Goal: Task Accomplishment & Management: Complete application form

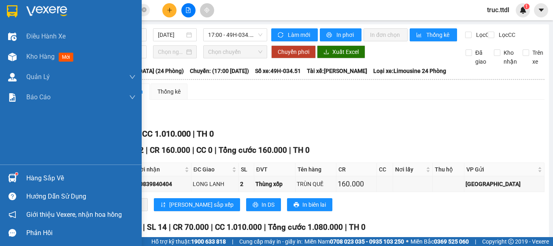
click at [5, 6] on div at bounding box center [12, 11] width 14 height 14
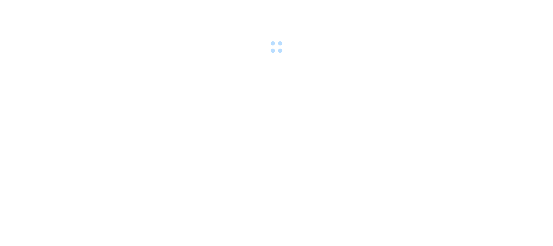
click at [145, 10] on div at bounding box center [276, 28] width 553 height 56
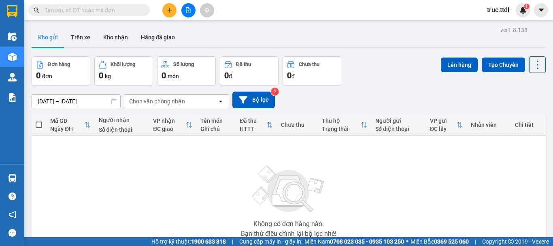
click at [110, 11] on input "text" at bounding box center [93, 10] width 96 height 9
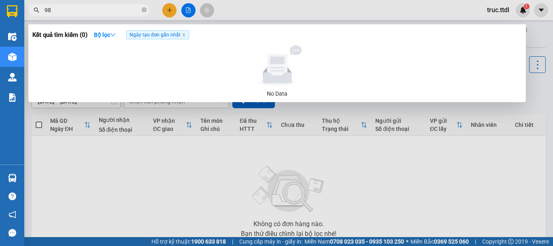
type input "980"
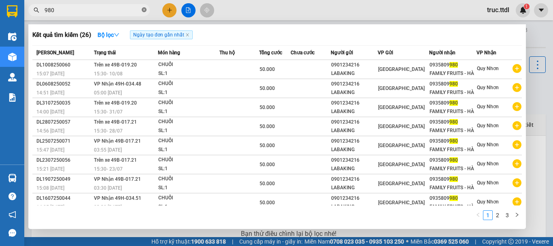
click at [143, 11] on icon "close-circle" at bounding box center [144, 9] width 5 height 5
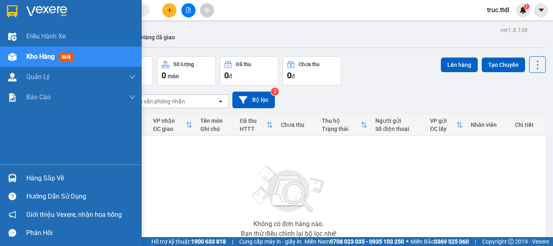
click at [11, 14] on img at bounding box center [12, 11] width 11 height 12
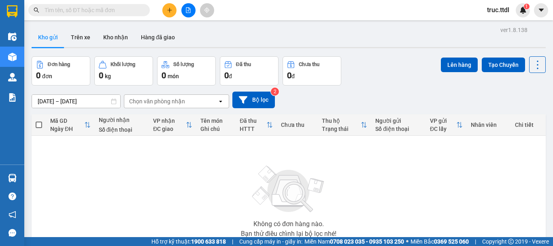
click at [126, 13] on input "text" at bounding box center [93, 10] width 96 height 9
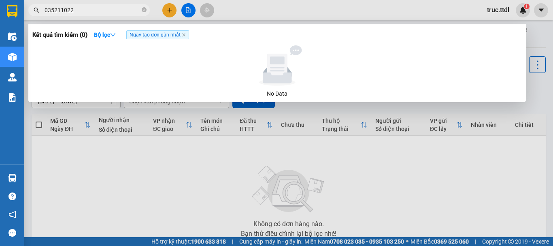
click at [53, 10] on input "035211022" at bounding box center [93, 10] width 96 height 9
click at [114, 12] on input "0356211022" at bounding box center [93, 10] width 96 height 9
click at [96, 10] on input "0356211022" at bounding box center [93, 10] width 96 height 9
click at [112, 11] on input "0356211022" at bounding box center [93, 10] width 96 height 9
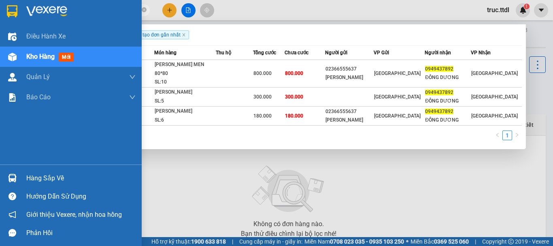
drag, startPoint x: 107, startPoint y: 11, endPoint x: 11, endPoint y: 23, distance: 96.7
click at [11, 23] on section "Kết quả tìm kiếm ( 3 ) Bộ lọc Ngày tạo đơn gần nhất Mã ĐH Trạng thái Món hàng T…" at bounding box center [276, 123] width 553 height 246
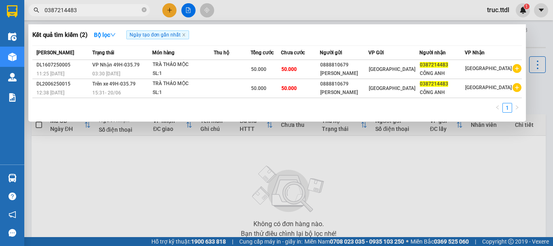
click at [311, 161] on div at bounding box center [276, 123] width 553 height 246
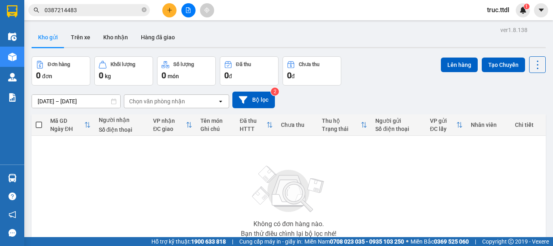
click at [311, 161] on img at bounding box center [288, 189] width 81 height 57
click at [83, 8] on input "0387214483" at bounding box center [93, 10] width 96 height 9
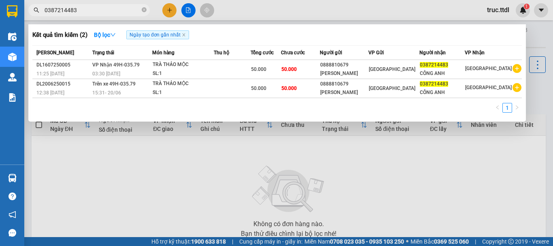
click at [166, 164] on div at bounding box center [276, 123] width 553 height 246
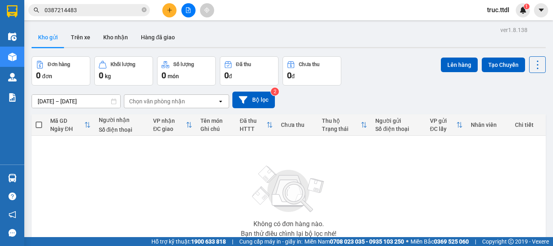
click at [109, 12] on input "0387214483" at bounding box center [93, 10] width 96 height 9
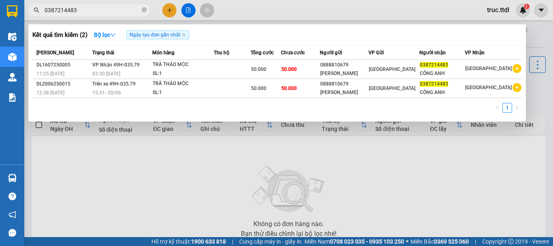
click at [109, 12] on input "0387214483" at bounding box center [93, 10] width 96 height 9
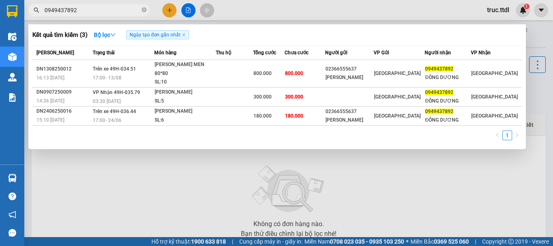
type input "0949437892"
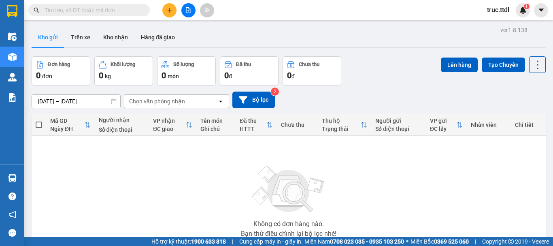
click at [499, 182] on div "Không có đơn hàng nào. Bạn thử điều chỉnh lại bộ lọc nhé!" at bounding box center [289, 199] width 506 height 122
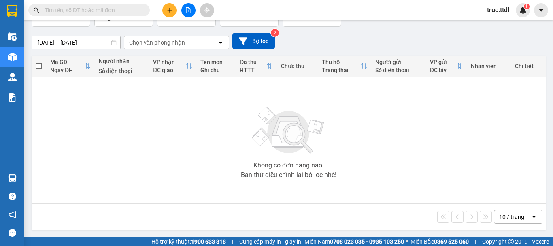
click at [519, 216] on div "10 / trang" at bounding box center [513, 216] width 36 height 13
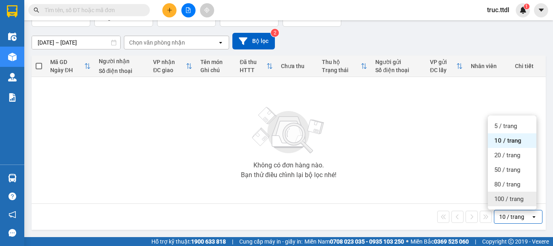
click at [515, 201] on span "100 / trang" at bounding box center [509, 199] width 29 height 8
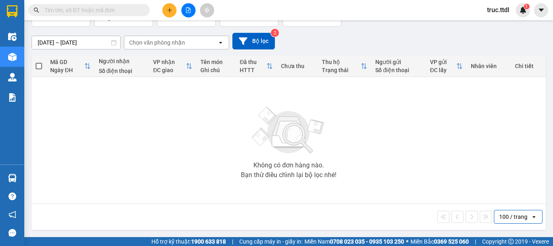
scroll to position [37, 0]
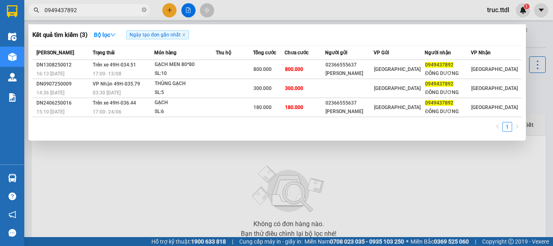
click at [297, 156] on div at bounding box center [276, 123] width 553 height 246
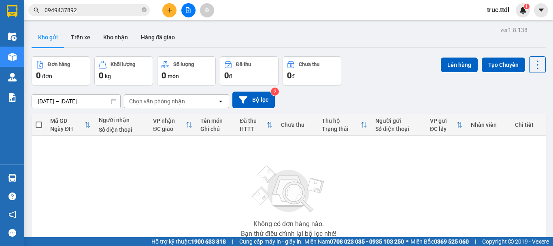
click at [171, 12] on icon "plus" at bounding box center [170, 10] width 6 height 6
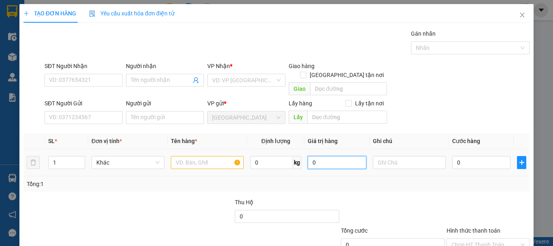
click at [326, 156] on input "0" at bounding box center [337, 162] width 58 height 13
drag, startPoint x: 324, startPoint y: 154, endPoint x: 292, endPoint y: 158, distance: 32.0
click at [292, 158] on tr "1 Khác 0 kg 0 0" at bounding box center [276, 162] width 506 height 27
type input "1.000.000"
click at [389, 164] on td at bounding box center [409, 162] width 79 height 27
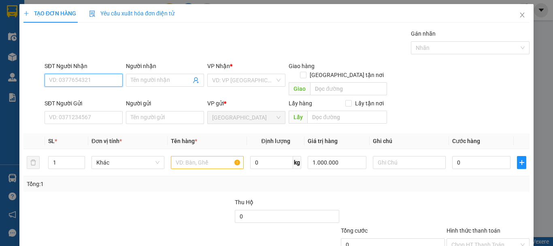
click at [110, 83] on input "SĐT Người Nhận" at bounding box center [84, 80] width 78 height 13
click at [59, 83] on input "0395986780" at bounding box center [84, 80] width 78 height 13
click at [66, 81] on input "0395986780" at bounding box center [84, 80] width 78 height 13
click at [77, 82] on input "0395986780" at bounding box center [84, 80] width 78 height 13
click at [94, 81] on input "0395986780" at bounding box center [84, 80] width 78 height 13
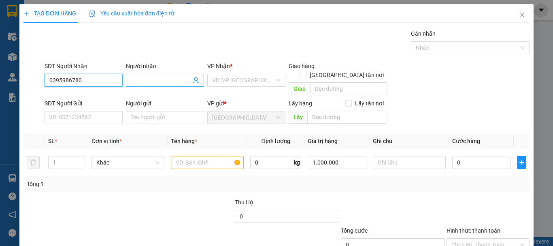
type input "0395986780"
click at [149, 76] on input "Người nhận" at bounding box center [161, 80] width 60 height 9
type input "M"
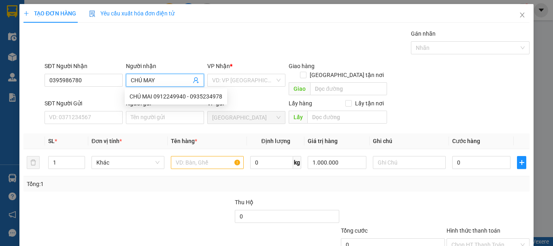
type input "CHÚ MAY"
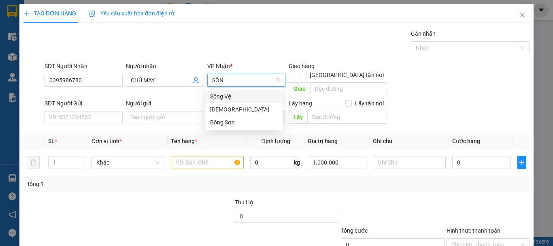
type input "SÔNG"
click at [224, 99] on div "Sông Vệ" at bounding box center [244, 96] width 68 height 9
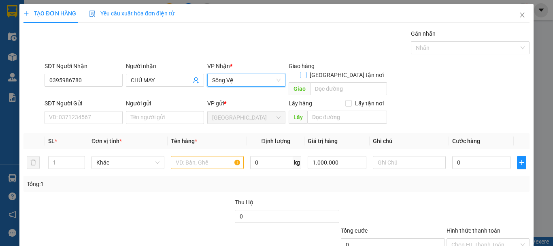
click at [347, 70] on span "Giao tận nơi" at bounding box center [347, 74] width 81 height 9
click at [306, 72] on input "Giao tận nơi" at bounding box center [303, 75] width 6 height 6
checkbox input "true"
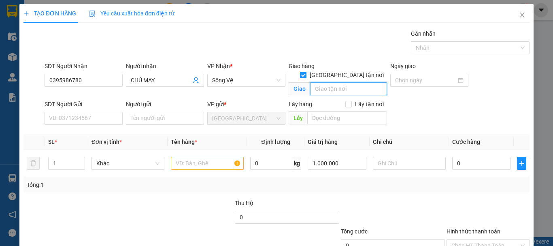
click at [343, 82] on input "text" at bounding box center [348, 88] width 77 height 13
type input "NGÃ 3 THANH LONG"
click at [70, 125] on div "SĐT Người Gửi VD: 0371234567" at bounding box center [84, 114] width 78 height 28
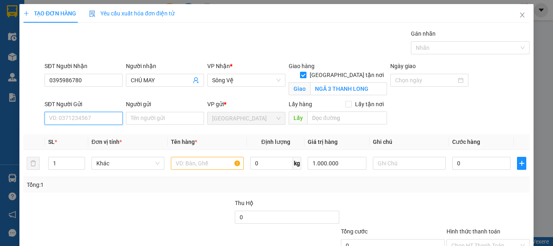
click at [75, 119] on input "SĐT Người Gửi" at bounding box center [84, 118] width 78 height 13
type input "0383168959"
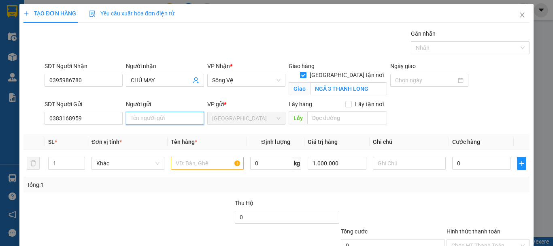
click at [172, 113] on input "Người gửi" at bounding box center [165, 118] width 78 height 13
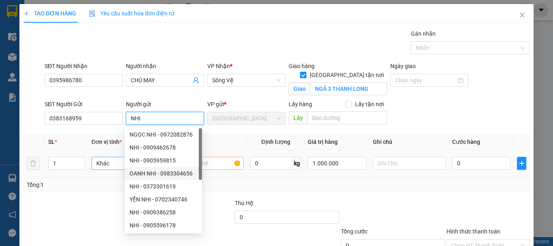
click at [109, 165] on span "Khác" at bounding box center [127, 163] width 63 height 12
type input "NHI"
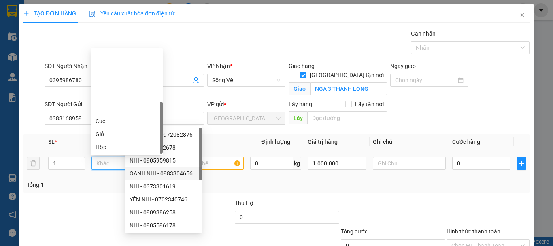
scroll to position [78, 0]
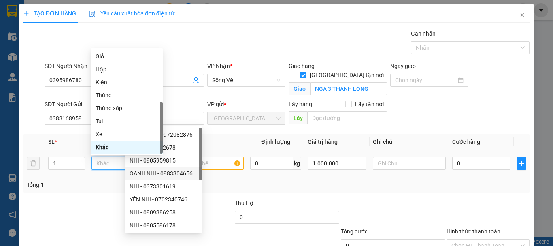
type input "B"
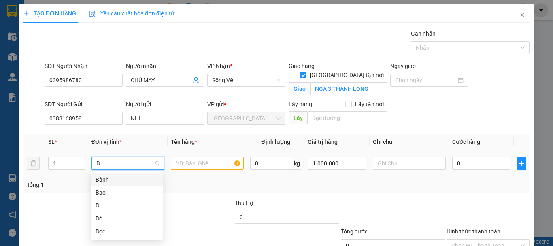
scroll to position [0, 0]
click at [111, 197] on div "Bao" at bounding box center [127, 192] width 72 height 13
click at [181, 167] on input "text" at bounding box center [207, 163] width 73 height 13
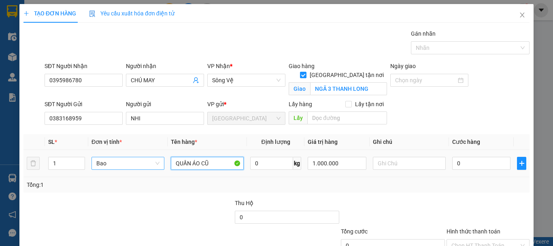
type input "QUẦN ÁO CŨ"
click at [477, 170] on div "0" at bounding box center [481, 163] width 58 height 16
click at [478, 169] on input "0" at bounding box center [481, 163] width 58 height 13
type input "1"
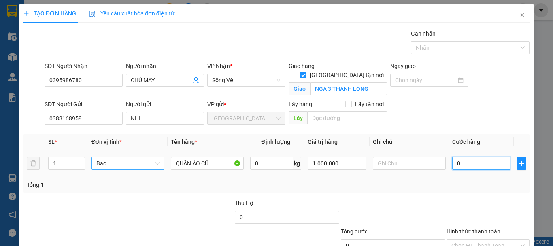
type input "1"
type input "10"
type input "100"
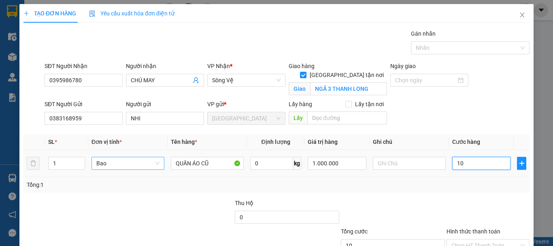
type input "100"
type input "100.000"
click at [468, 174] on td "100.000" at bounding box center [481, 163] width 65 height 27
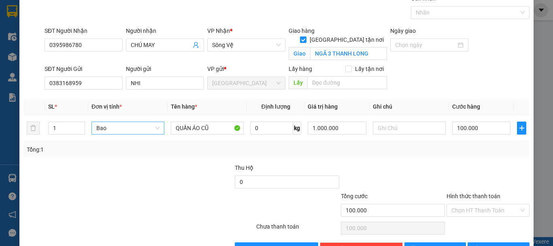
scroll to position [60, 0]
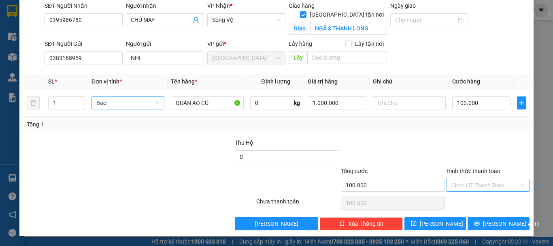
click at [478, 186] on input "Hình thức thanh toán" at bounding box center [486, 185] width 68 height 12
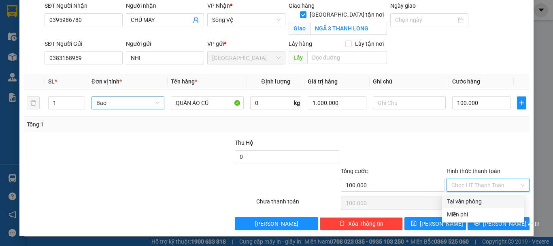
click at [478, 201] on div "Tại văn phòng" at bounding box center [483, 201] width 73 height 9
type input "0"
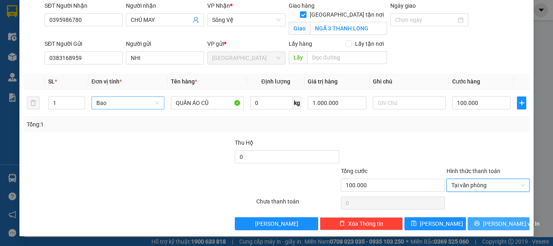
click at [480, 219] on button "Lưu và In" at bounding box center [499, 223] width 62 height 13
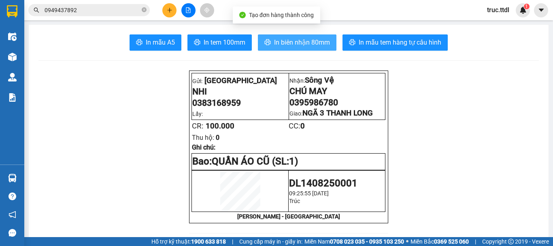
click at [305, 38] on span "In biên nhận 80mm" at bounding box center [302, 42] width 56 height 10
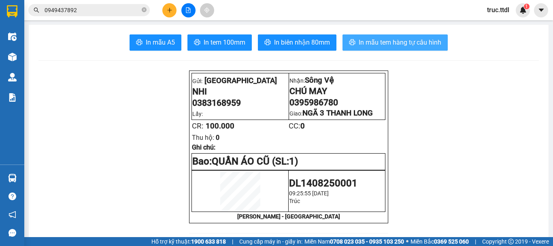
click at [408, 43] on span "In mẫu tem hàng tự cấu hình" at bounding box center [400, 42] width 83 height 10
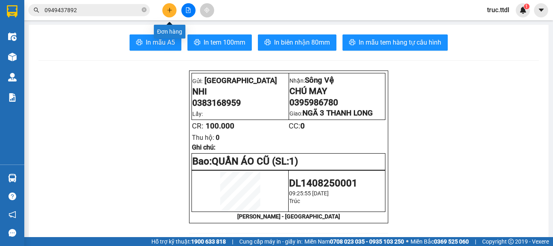
click at [172, 14] on button at bounding box center [169, 10] width 14 height 14
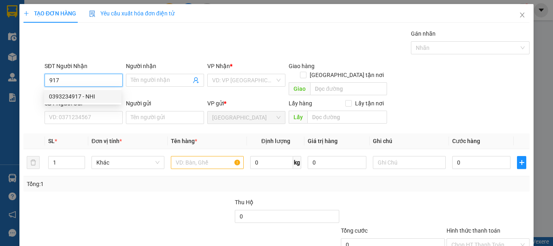
click at [97, 96] on div "0393234917 - NHI" at bounding box center [83, 96] width 68 height 9
type input "0393234917"
type input "NHI"
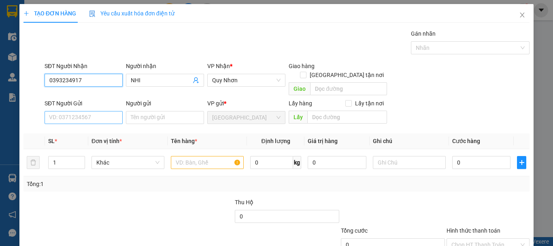
type input "0393234917"
click at [108, 111] on input "SĐT Người Gửi" at bounding box center [84, 117] width 78 height 13
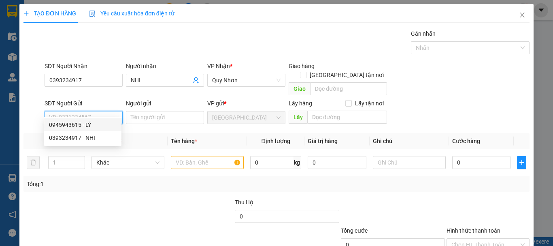
click at [107, 123] on div "0945943615 - LÝ" at bounding box center [83, 124] width 68 height 9
type input "0945943615"
type input "LÝ"
click at [117, 156] on span "Khác" at bounding box center [127, 162] width 63 height 12
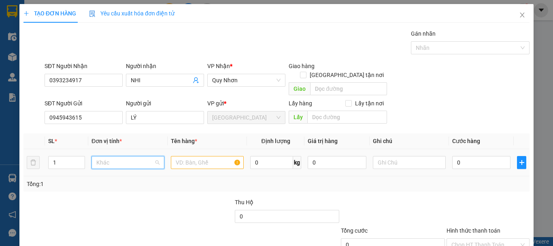
scroll to position [78, 0]
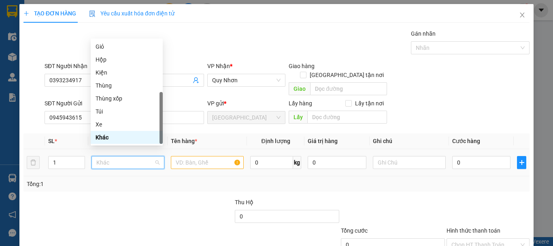
type input "K"
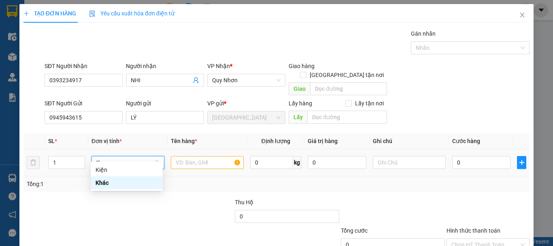
scroll to position [0, 0]
click at [117, 166] on div "Kiện" at bounding box center [127, 169] width 62 height 9
click at [187, 156] on input "text" at bounding box center [207, 162] width 73 height 13
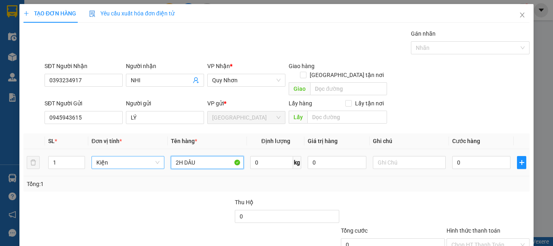
type input "2H DÂU"
type input "30"
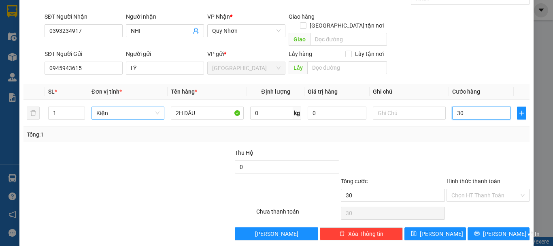
scroll to position [51, 0]
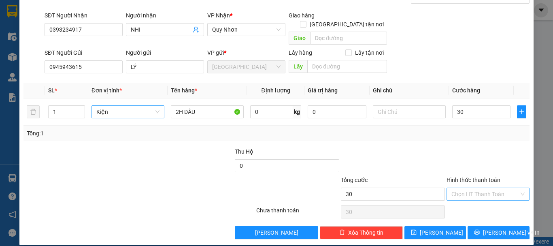
type input "30.000"
click at [489, 188] on input "Hình thức thanh toán" at bounding box center [486, 194] width 68 height 12
click at [471, 202] on div "Tại văn phòng" at bounding box center [483, 201] width 73 height 9
type input "0"
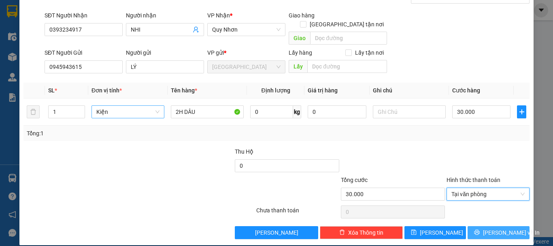
click at [479, 229] on icon "printer" at bounding box center [477, 232] width 6 height 6
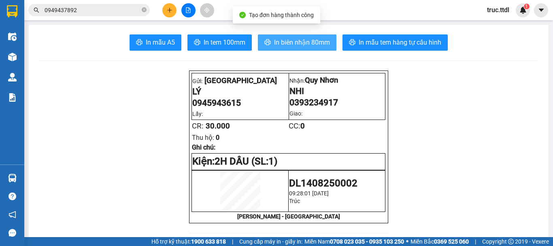
click at [307, 43] on span "In biên nhận 80mm" at bounding box center [302, 42] width 56 height 10
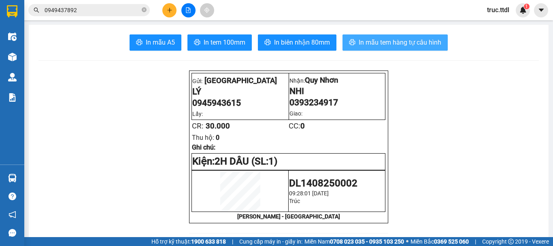
click at [391, 43] on span "In mẫu tem hàng tự cấu hình" at bounding box center [400, 42] width 83 height 10
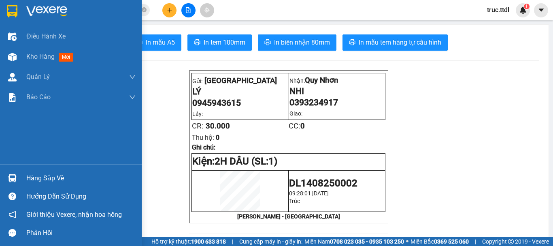
click at [13, 13] on img at bounding box center [12, 11] width 11 height 12
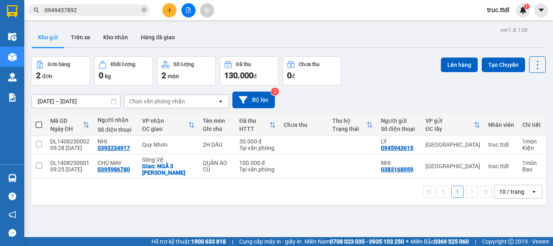
click at [502, 193] on div "10 / trang" at bounding box center [511, 192] width 25 height 8
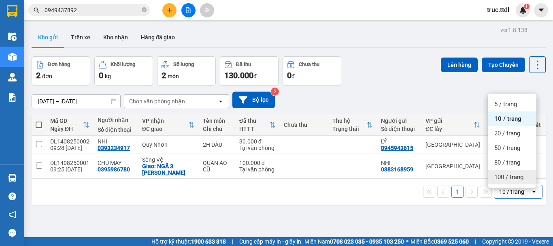
click at [503, 178] on span "100 / trang" at bounding box center [509, 177] width 29 height 8
